Goal: Information Seeking & Learning: Learn about a topic

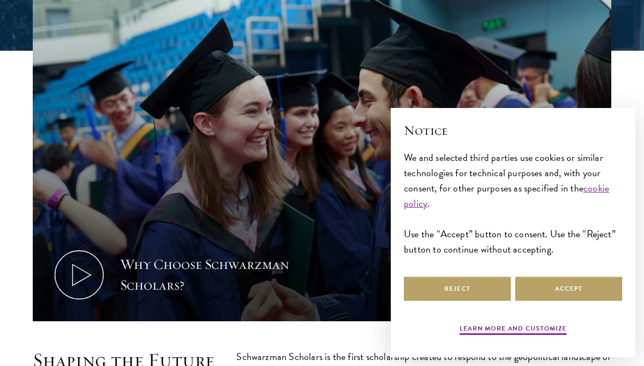
scroll to position [332, 0]
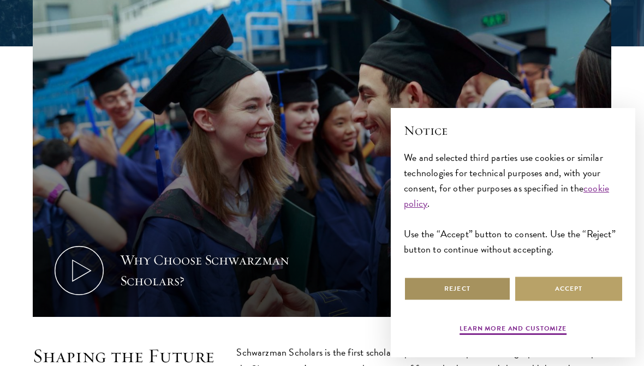
click at [474, 301] on button "Reject" at bounding box center [457, 289] width 107 height 25
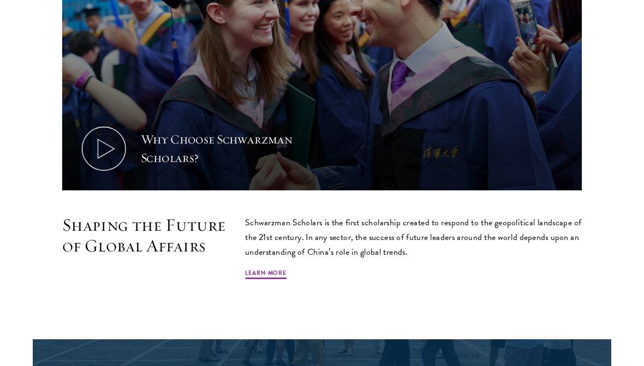
scroll to position [479, 0]
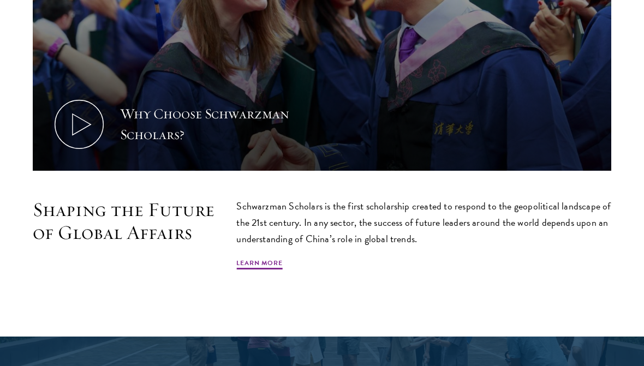
click at [271, 267] on link "Learn More" at bounding box center [259, 264] width 46 height 13
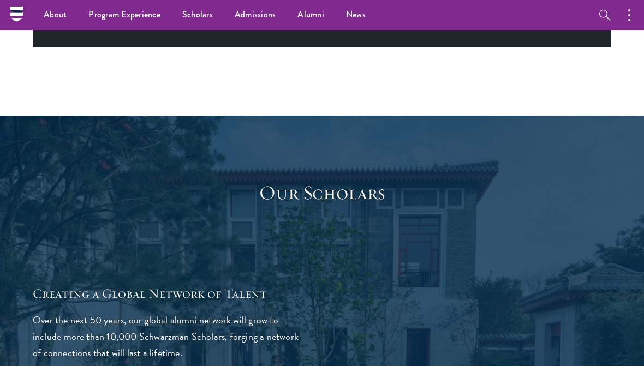
scroll to position [1619, 0]
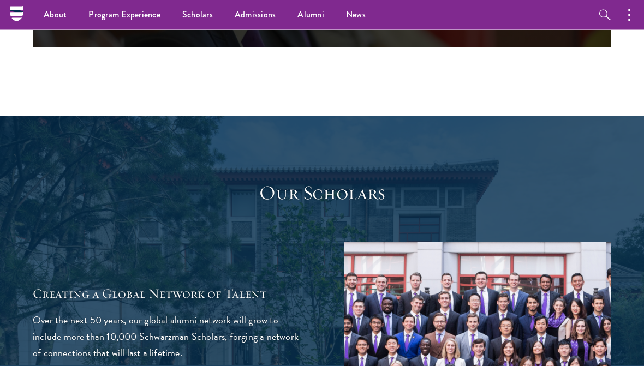
click at [434, 285] on img at bounding box center [477, 343] width 267 height 201
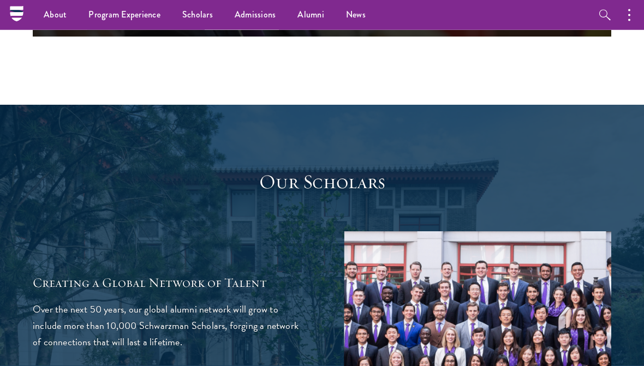
scroll to position [1631, 0]
click at [0, 0] on ul "Overview Leadership Donors" at bounding box center [0, 0] width 0 height 0
click at [0, 0] on link "Overview" at bounding box center [0, 0] width 0 height 0
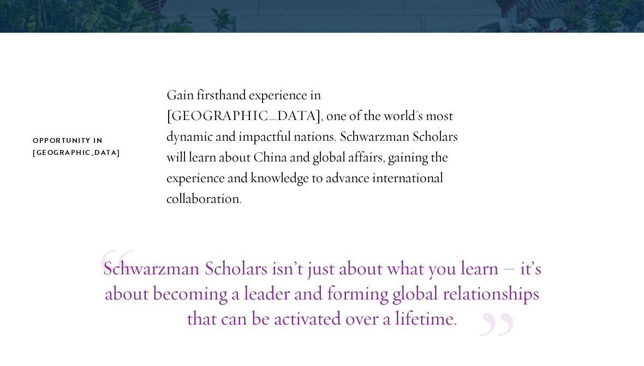
scroll to position [385, 0]
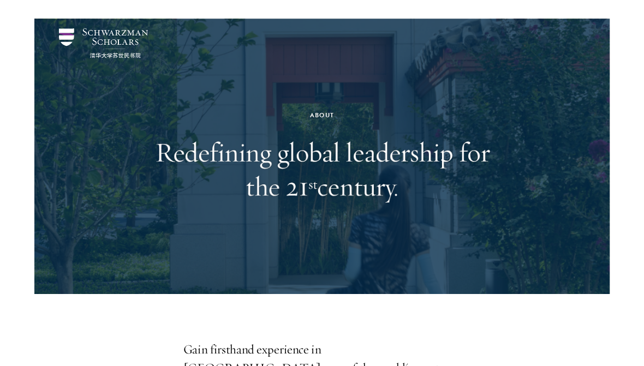
scroll to position [44, 0]
